Goal: Information Seeking & Learning: Compare options

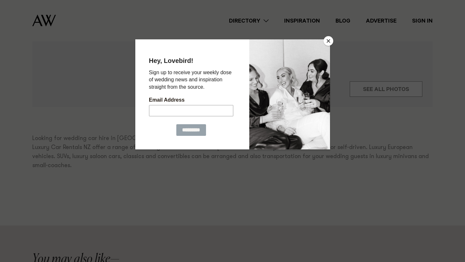
scroll to position [314, 0]
click at [328, 43] on button "Close" at bounding box center [329, 41] width 10 height 10
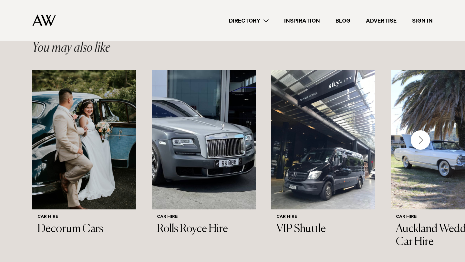
scroll to position [526, 0]
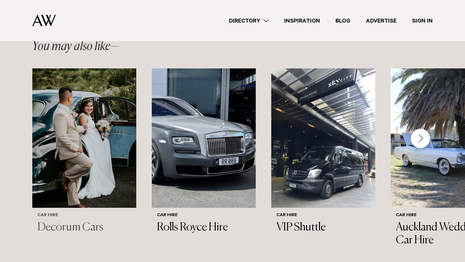
click at [66, 175] on img "1 / 6" at bounding box center [84, 138] width 104 height 140
click at [428, 129] on div "Next slide" at bounding box center [420, 138] width 19 height 19
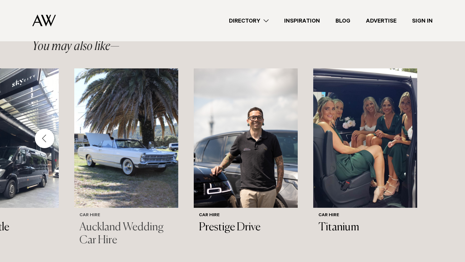
click at [154, 187] on img "4 / 6" at bounding box center [126, 138] width 104 height 140
click at [250, 164] on img "5 / 6" at bounding box center [246, 138] width 104 height 140
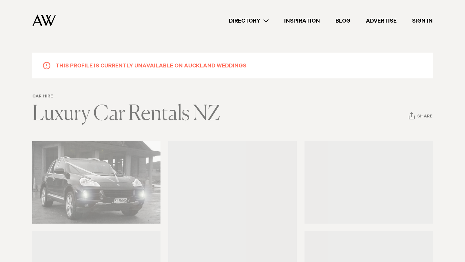
scroll to position [0, 0]
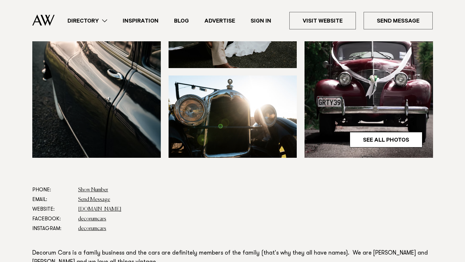
scroll to position [222, 0]
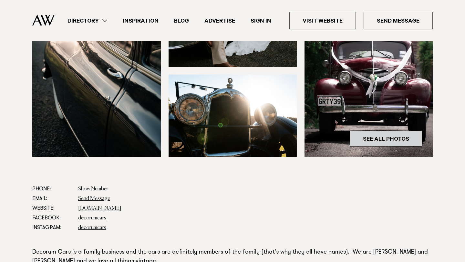
click at [384, 139] on link "See All Photos" at bounding box center [386, 139] width 73 height 16
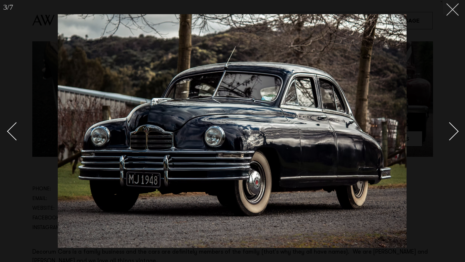
click at [452, 13] on button at bounding box center [450, 7] width 14 height 14
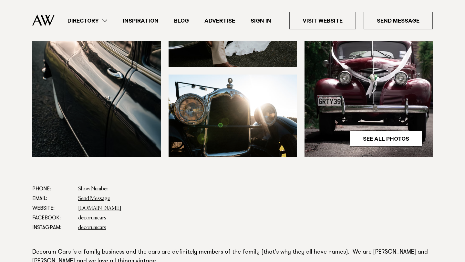
scroll to position [222, 0]
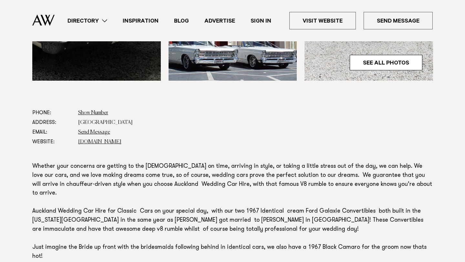
scroll to position [323, 0]
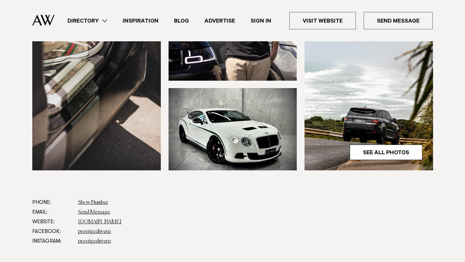
scroll to position [206, 0]
